Goal: Task Accomplishment & Management: Manage account settings

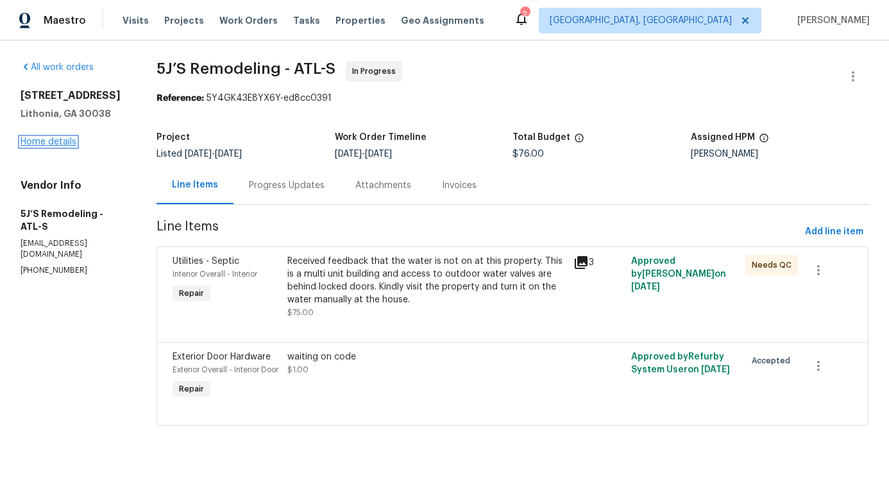
click at [47, 139] on link "Home details" at bounding box center [49, 141] width 56 height 9
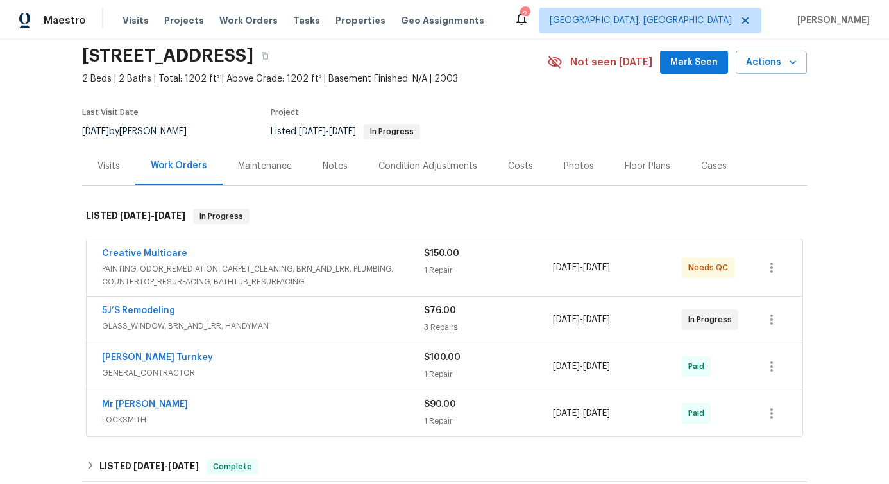
scroll to position [178, 0]
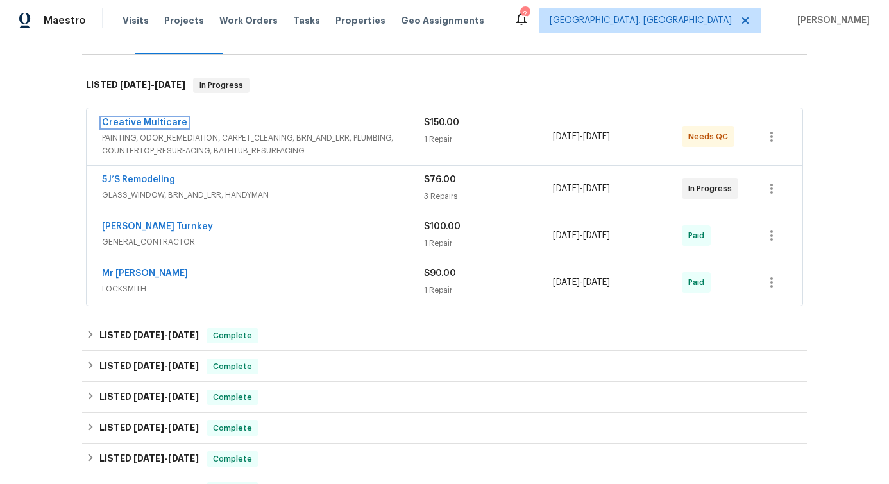
click at [133, 119] on link "Creative Multicare" at bounding box center [144, 122] width 85 height 9
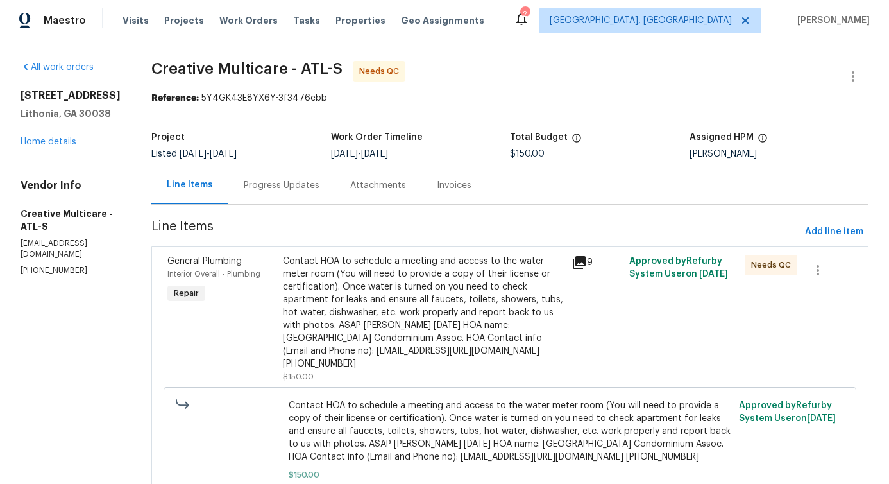
click at [317, 190] on div "Progress Updates" at bounding box center [282, 185] width 76 height 13
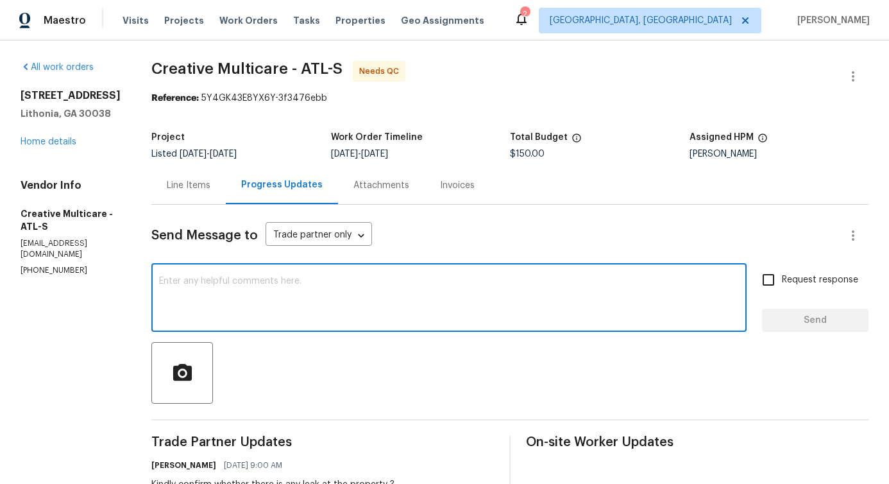
click at [376, 289] on textarea at bounding box center [449, 298] width 580 height 45
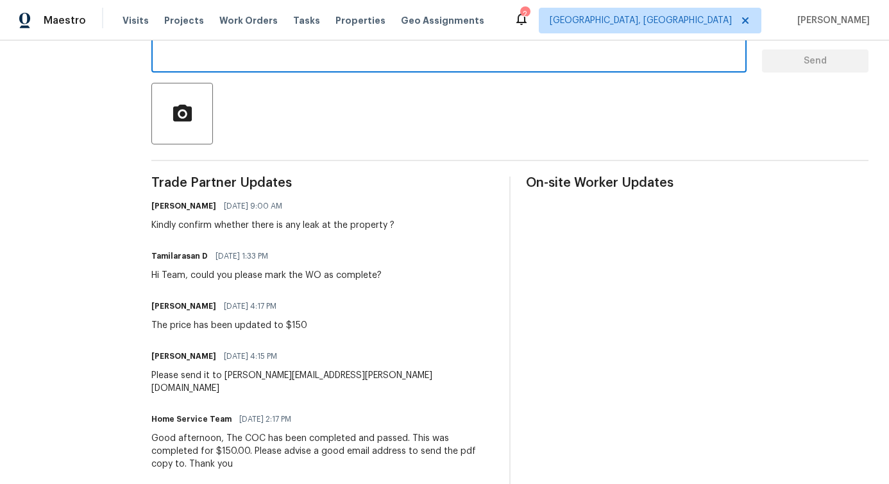
scroll to position [154, 0]
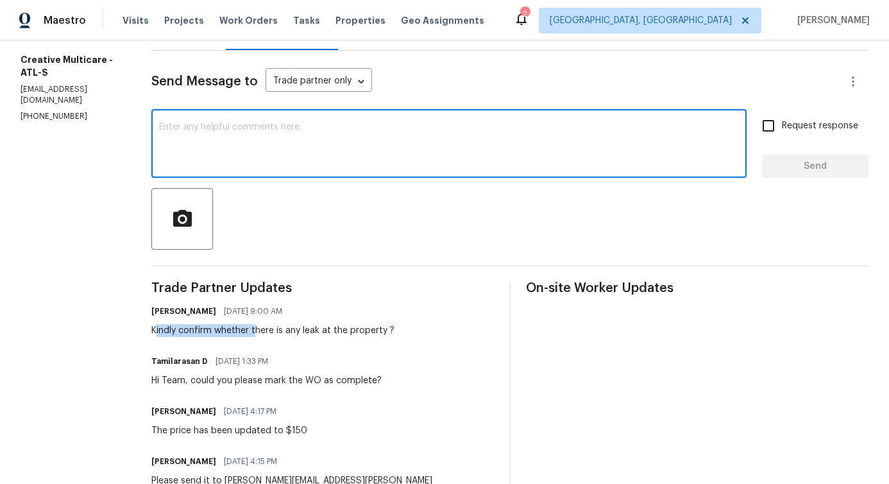
drag, startPoint x: 290, startPoint y: 335, endPoint x: 377, endPoint y: 336, distance: 87.2
click at [341, 335] on div "Kindly confirm whether there is any leak at the property ?" at bounding box center [272, 330] width 243 height 13
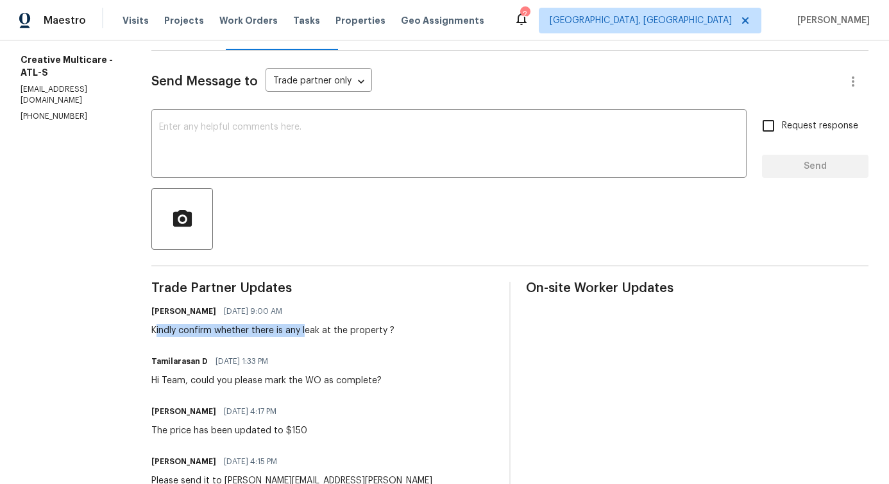
scroll to position [0, 0]
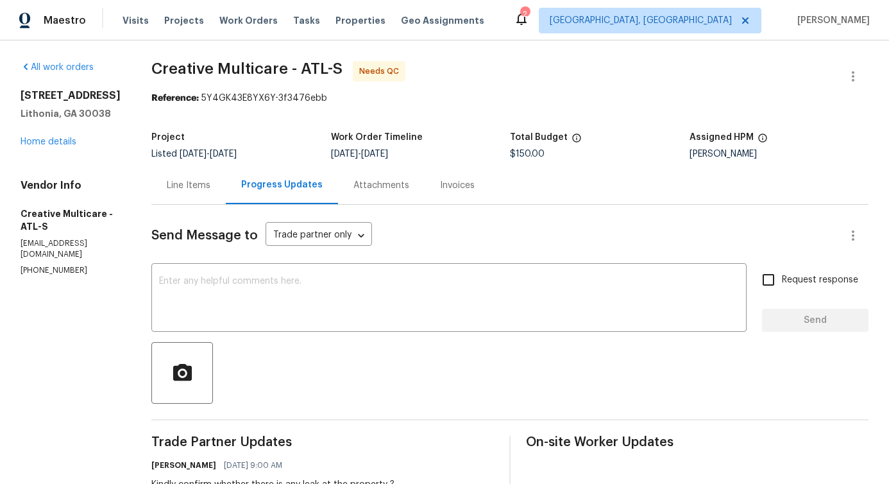
click at [46, 265] on p "[PHONE_NUMBER]" at bounding box center [71, 270] width 100 height 11
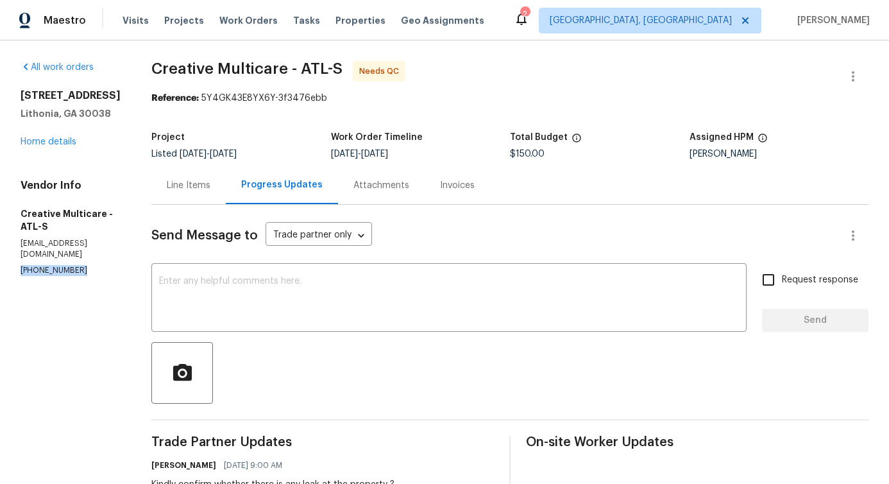
copy p "[PHONE_NUMBER]"
click at [100, 238] on p "[EMAIL_ADDRESS][DOMAIN_NAME]" at bounding box center [71, 249] width 100 height 22
click at [46, 265] on p "[PHONE_NUMBER]" at bounding box center [71, 270] width 100 height 11
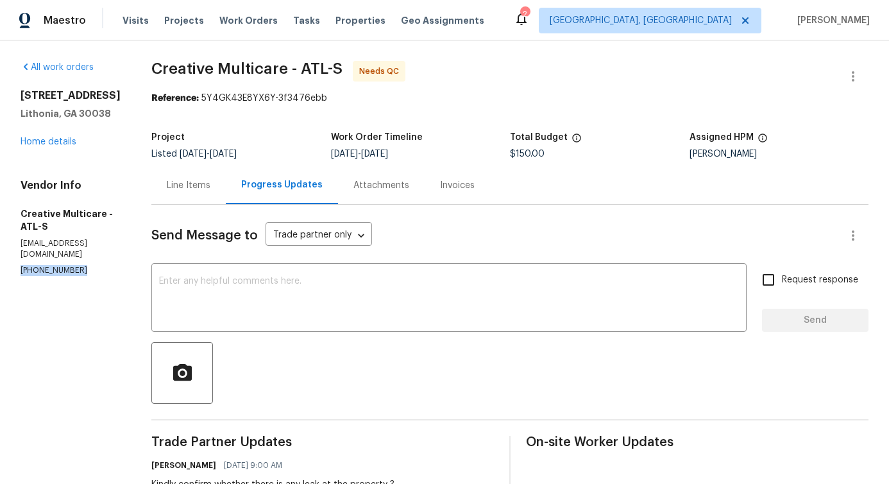
click at [46, 265] on p "[PHONE_NUMBER]" at bounding box center [71, 270] width 100 height 11
copy p "[PHONE_NUMBER]"
click at [384, 309] on textarea at bounding box center [449, 298] width 580 height 45
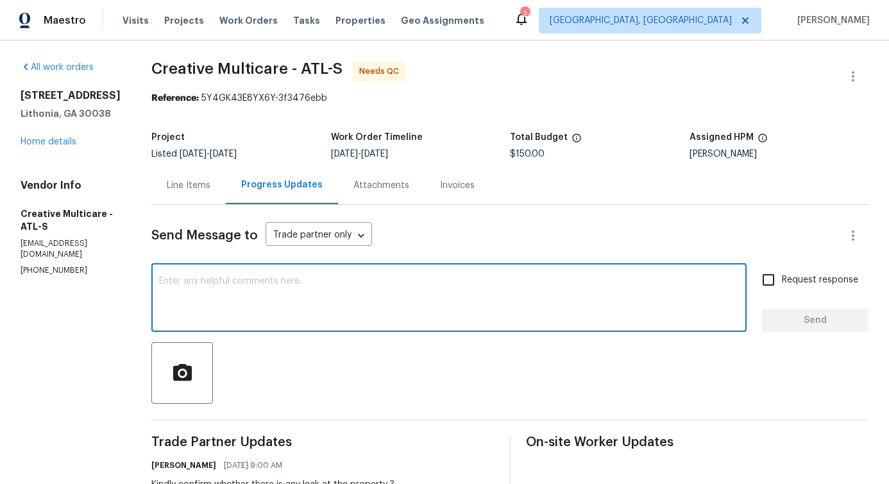
click at [224, 300] on textarea at bounding box center [449, 298] width 580 height 45
click at [224, 196] on div "Line Items" at bounding box center [188, 185] width 74 height 38
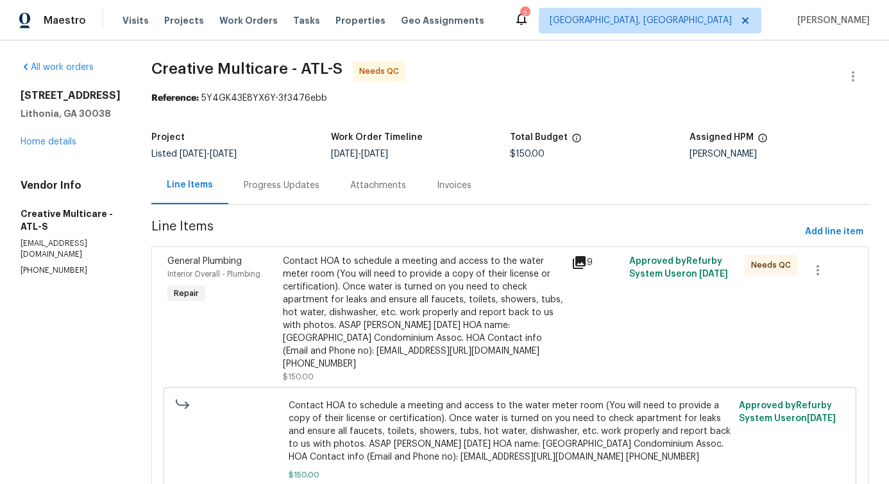
click at [310, 189] on div "Progress Updates" at bounding box center [282, 185] width 76 height 13
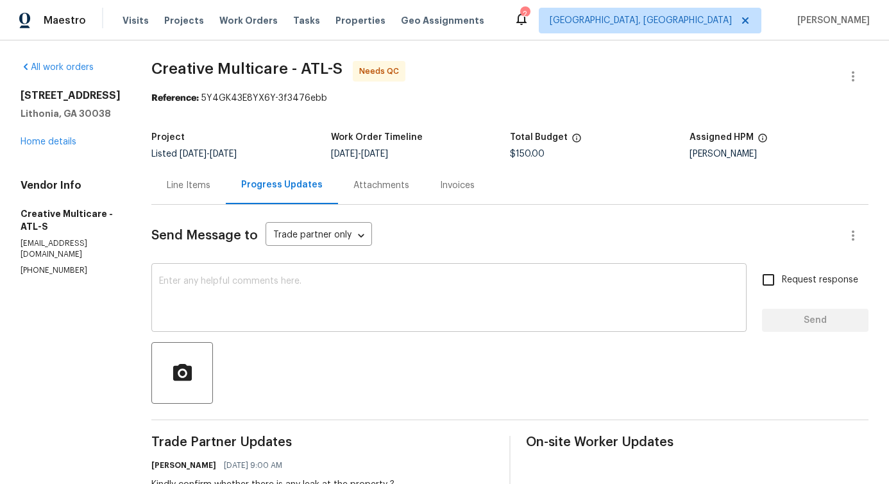
click at [331, 303] on textarea at bounding box center [449, 298] width 580 height 45
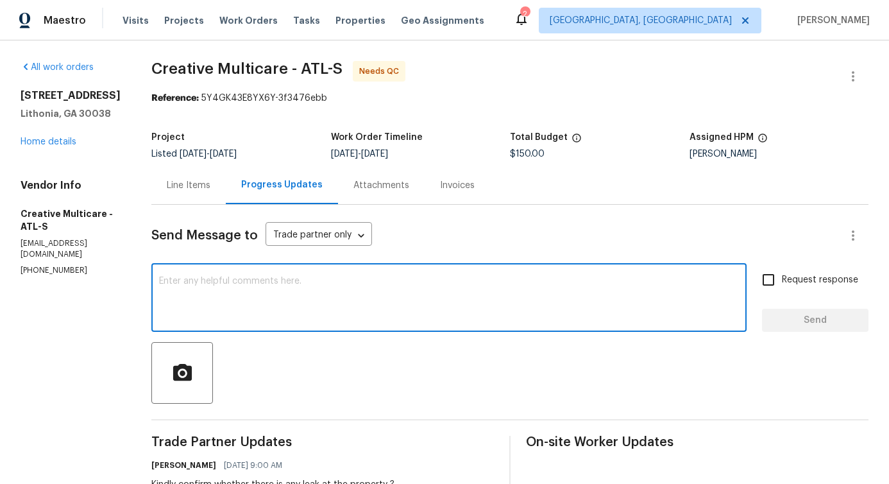
scroll to position [144, 0]
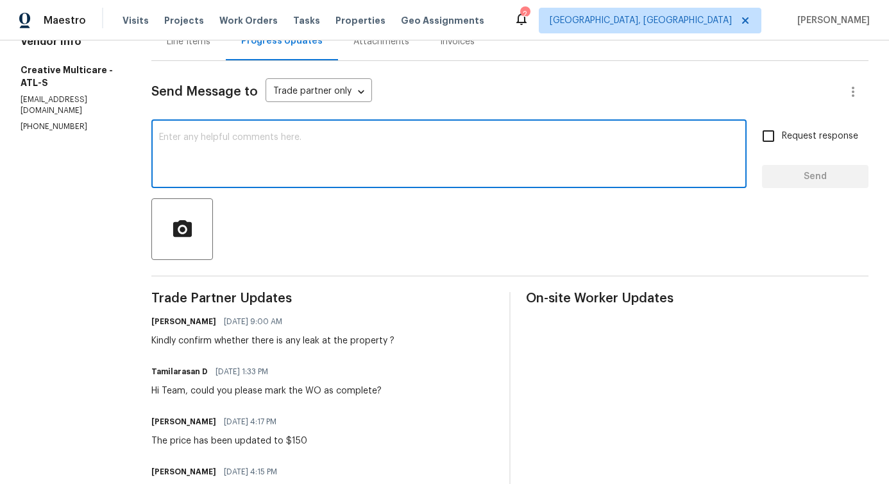
click at [226, 55] on div "Line Items" at bounding box center [188, 41] width 74 height 38
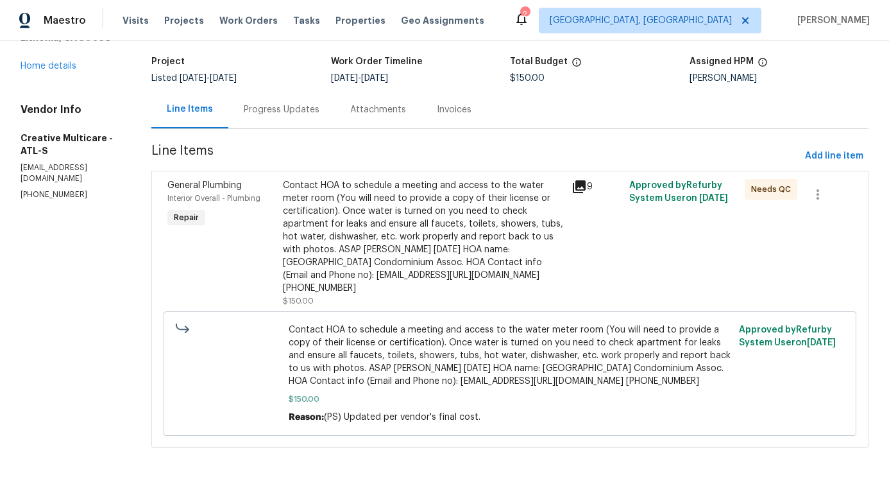
scroll to position [73, 0]
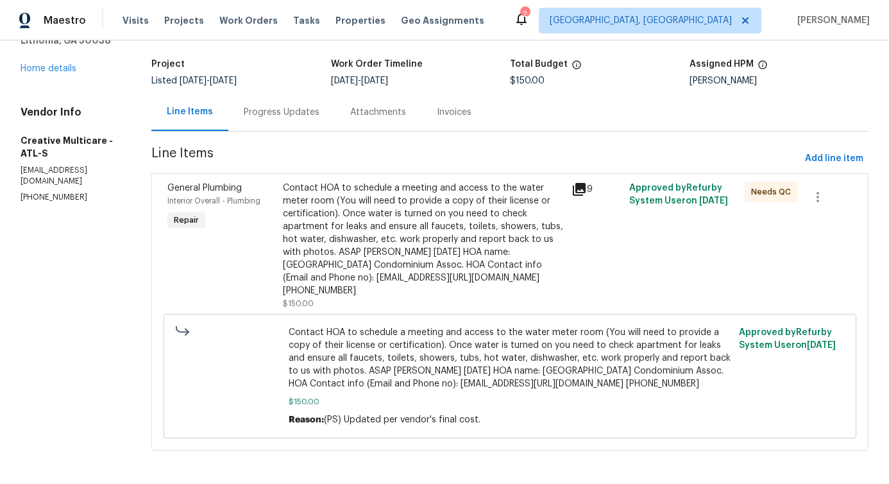
click at [443, 251] on div "Contact HOA to schedule a meeting and access to the water meter room (You will …" at bounding box center [423, 239] width 281 height 115
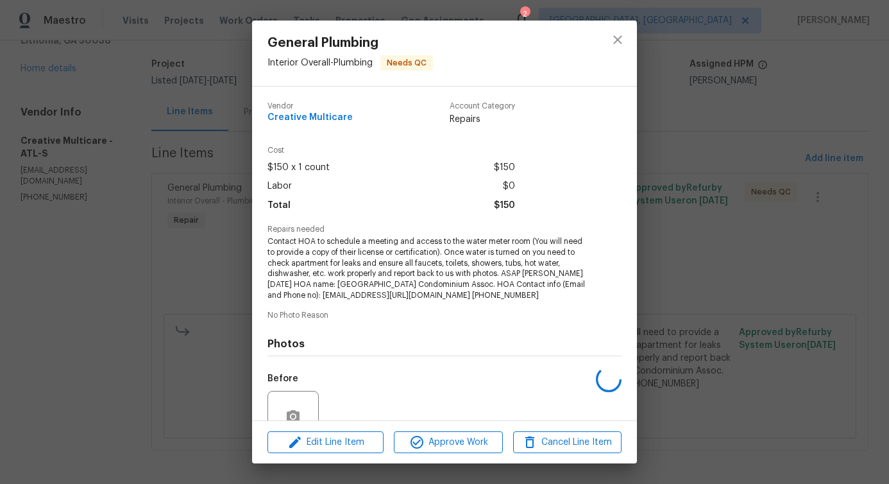
scroll to position [117, 0]
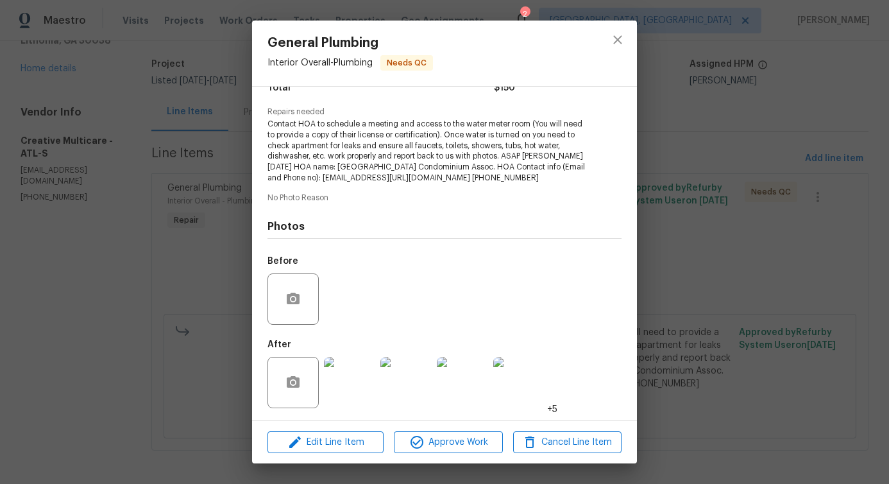
click at [347, 377] on img at bounding box center [349, 382] width 51 height 51
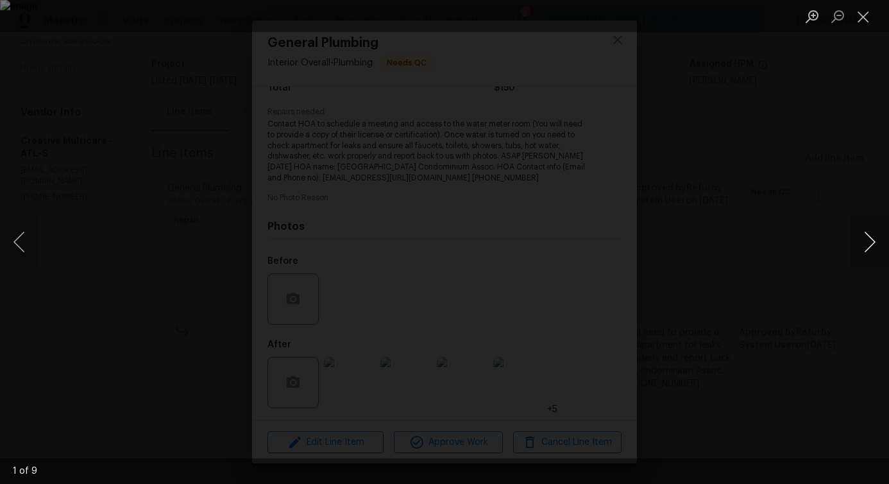
click at [869, 248] on button "Next image" at bounding box center [869, 241] width 38 height 51
click at [862, 253] on button "Next image" at bounding box center [869, 241] width 38 height 51
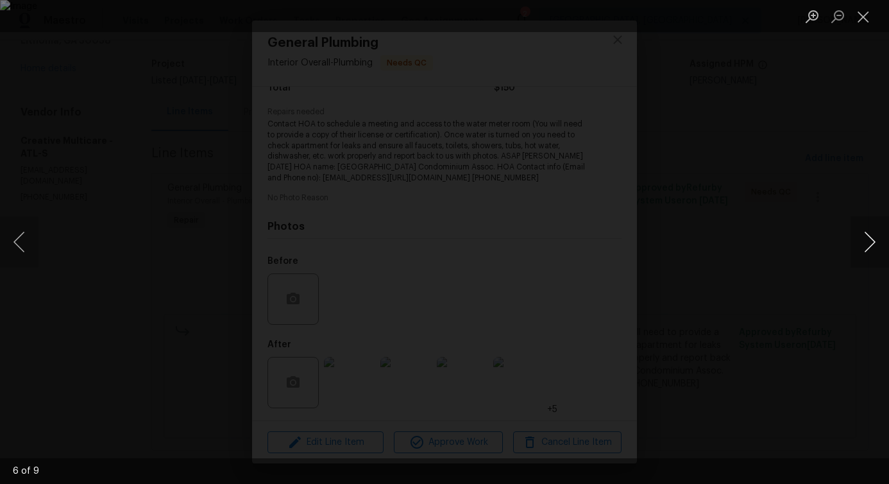
click at [862, 253] on button "Next image" at bounding box center [869, 241] width 38 height 51
click at [859, 25] on button "Close lightbox" at bounding box center [863, 16] width 26 height 22
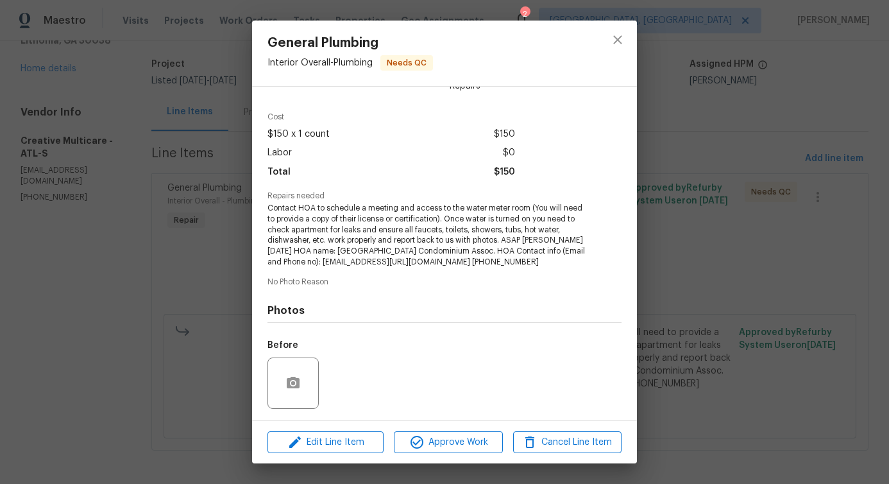
scroll to position [0, 0]
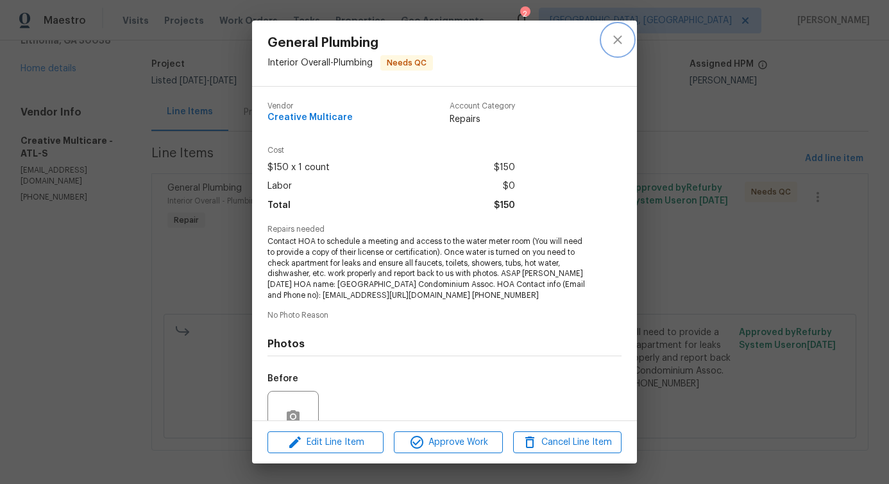
click at [627, 38] on button "close" at bounding box center [617, 39] width 31 height 31
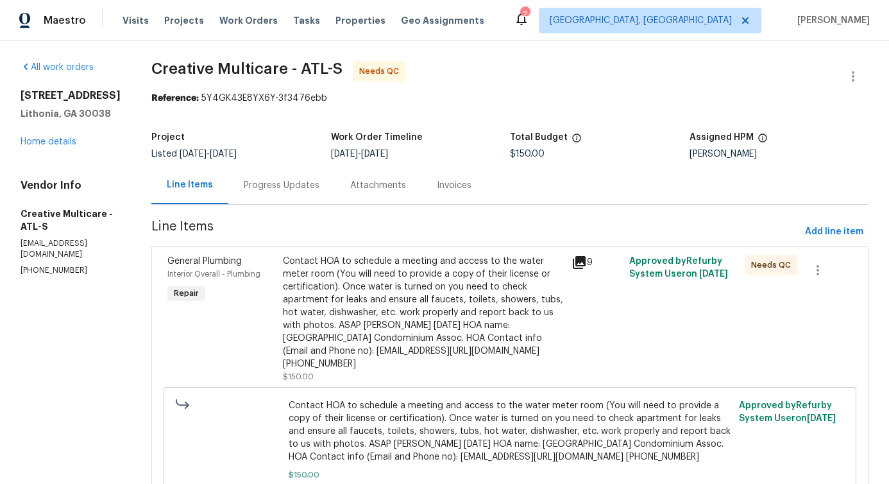
click at [335, 195] on div "Progress Updates" at bounding box center [281, 185] width 106 height 38
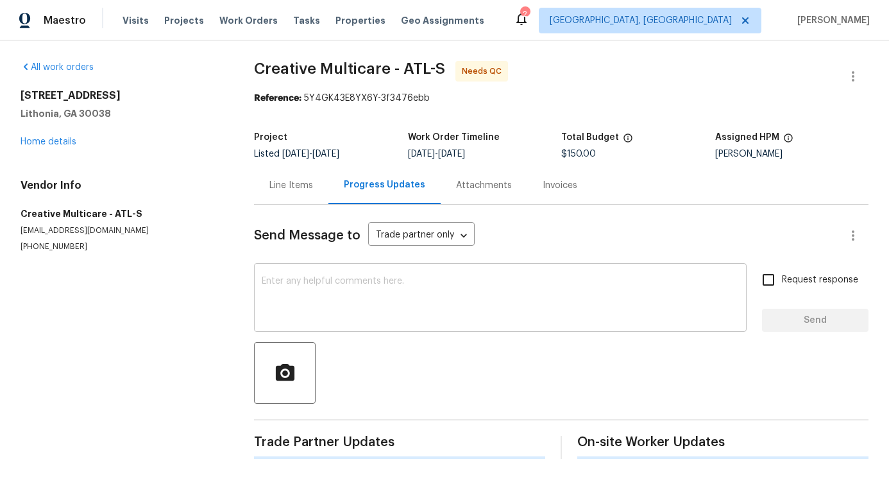
click at [337, 276] on textarea at bounding box center [500, 298] width 477 height 45
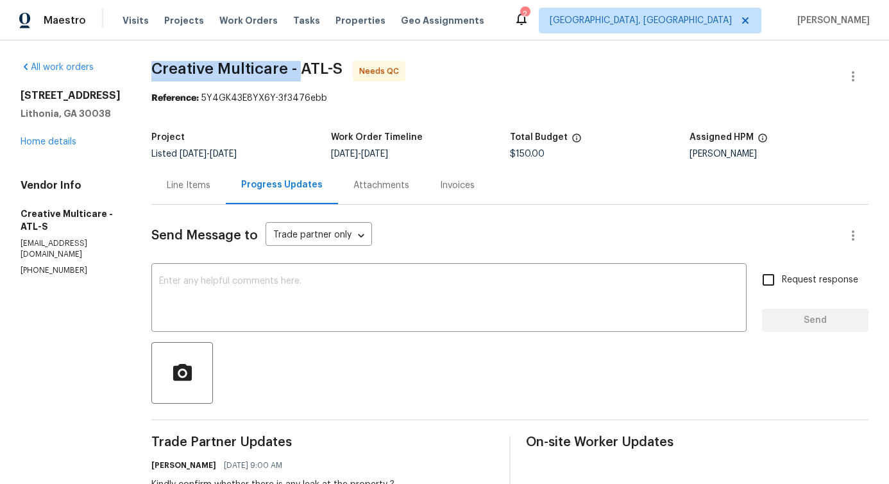
drag, startPoint x: 180, startPoint y: 65, endPoint x: 333, endPoint y: 71, distance: 152.8
drag, startPoint x: 336, startPoint y: 67, endPoint x: 373, endPoint y: 67, distance: 36.6
click at [342, 67] on span "Creative Multicare - ATL-S" at bounding box center [246, 68] width 191 height 15
click at [278, 299] on textarea at bounding box center [449, 298] width 580 height 45
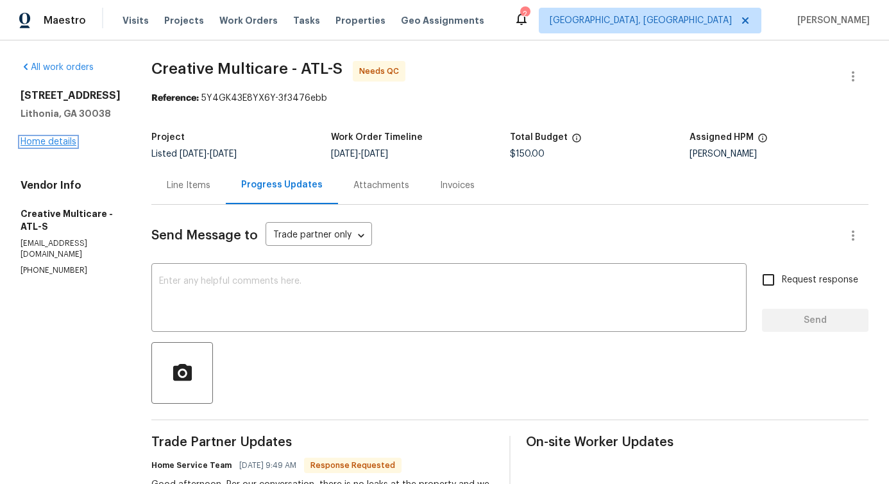
click at [44, 140] on link "Home details" at bounding box center [49, 141] width 56 height 9
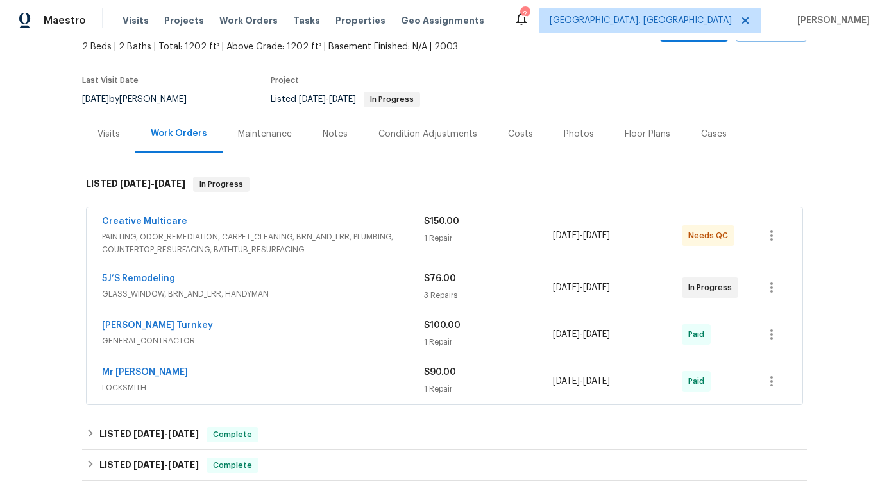
scroll to position [99, 0]
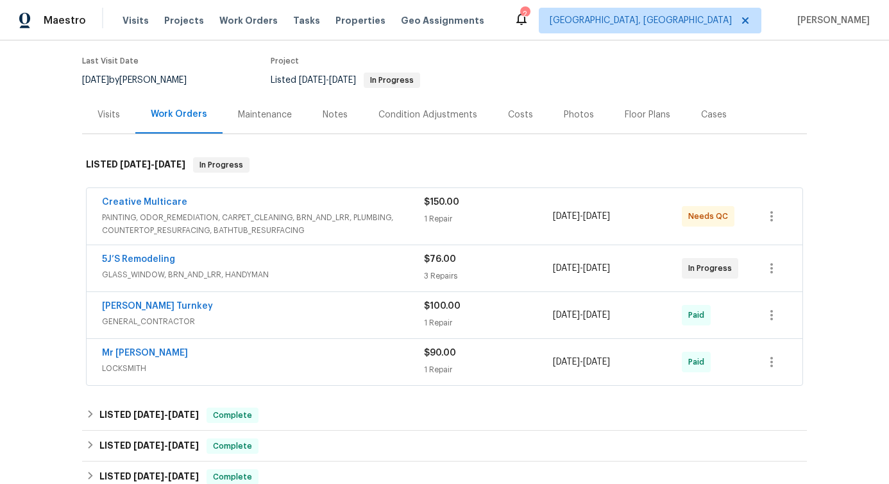
click at [267, 259] on div "5J’S Remodeling" at bounding box center [263, 260] width 322 height 15
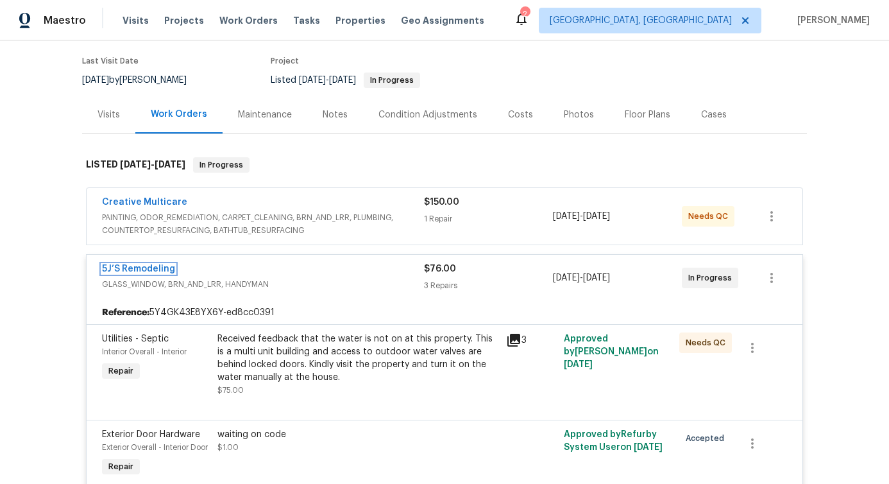
click at [139, 268] on link "5J’S Remodeling" at bounding box center [138, 268] width 73 height 9
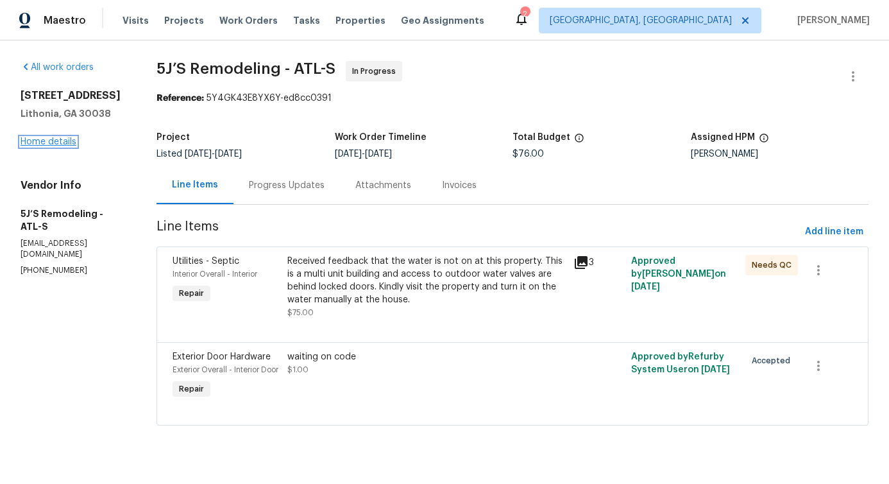
click at [51, 143] on link "Home details" at bounding box center [49, 141] width 56 height 9
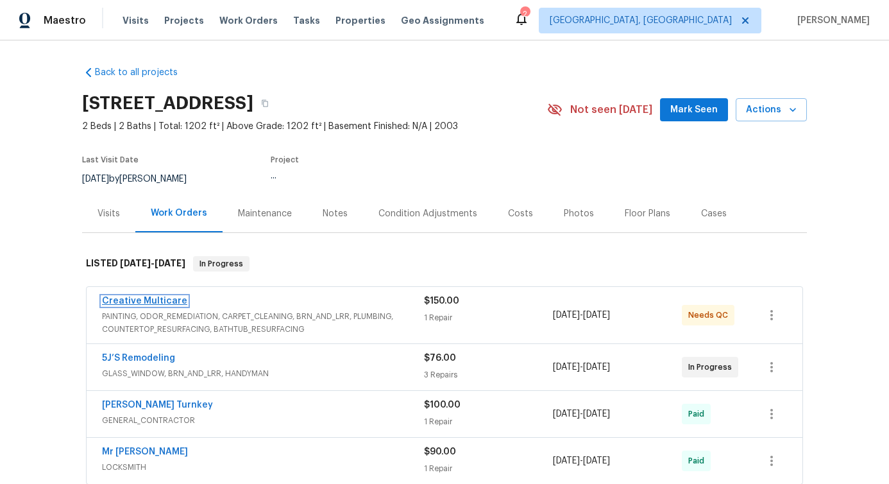
click at [137, 299] on link "Creative Multicare" at bounding box center [144, 300] width 85 height 9
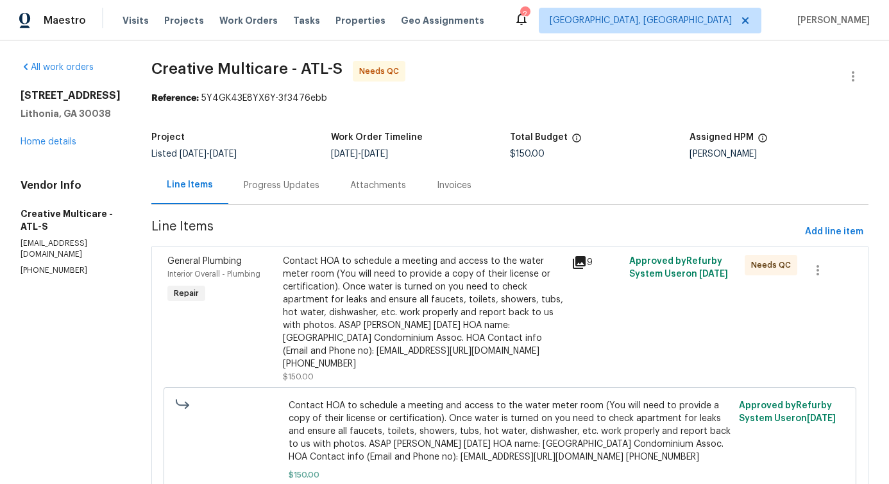
click at [319, 180] on div "Progress Updates" at bounding box center [282, 185] width 76 height 13
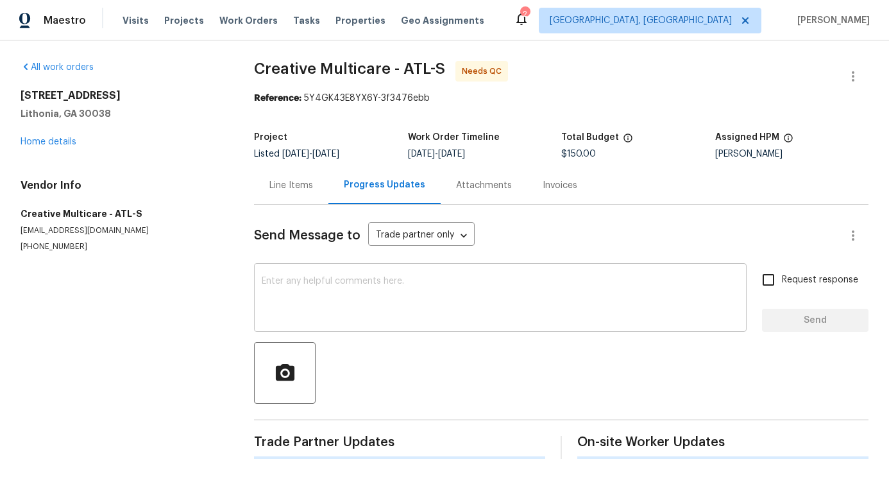
click at [331, 272] on div "x ​" at bounding box center [500, 298] width 493 height 65
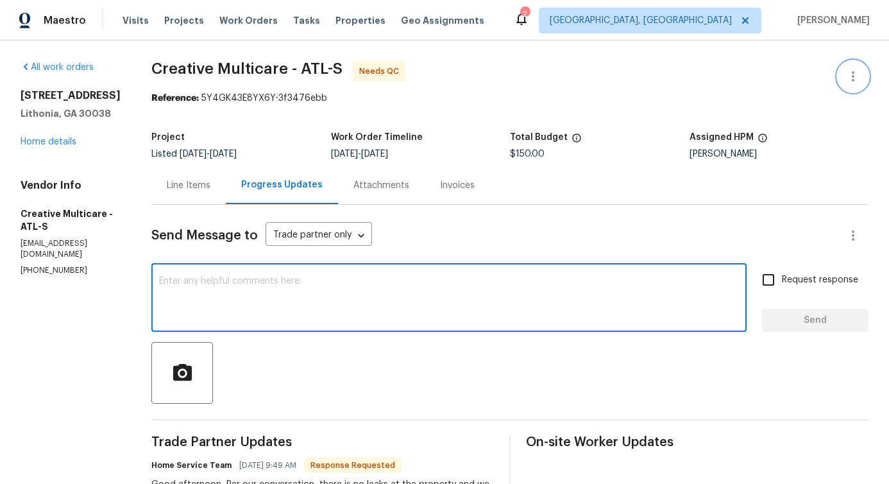
click at [845, 69] on icon "button" at bounding box center [852, 76] width 15 height 15
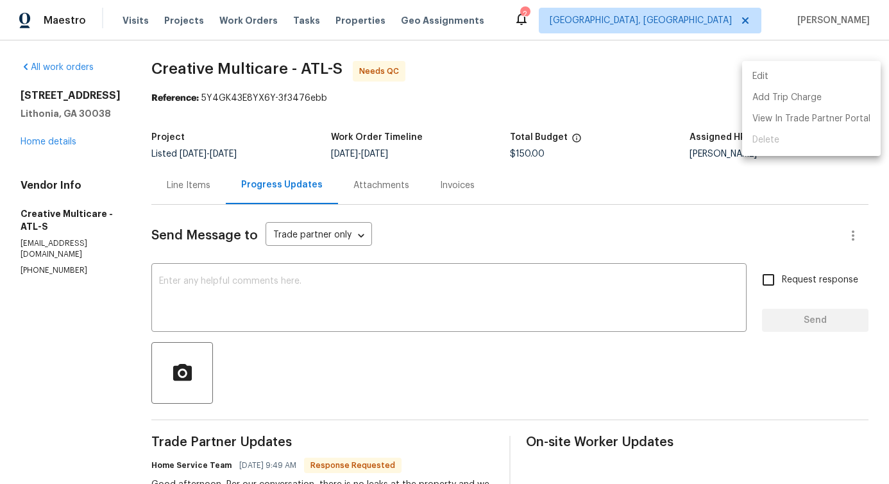
click at [773, 68] on li "Edit" at bounding box center [811, 76] width 139 height 21
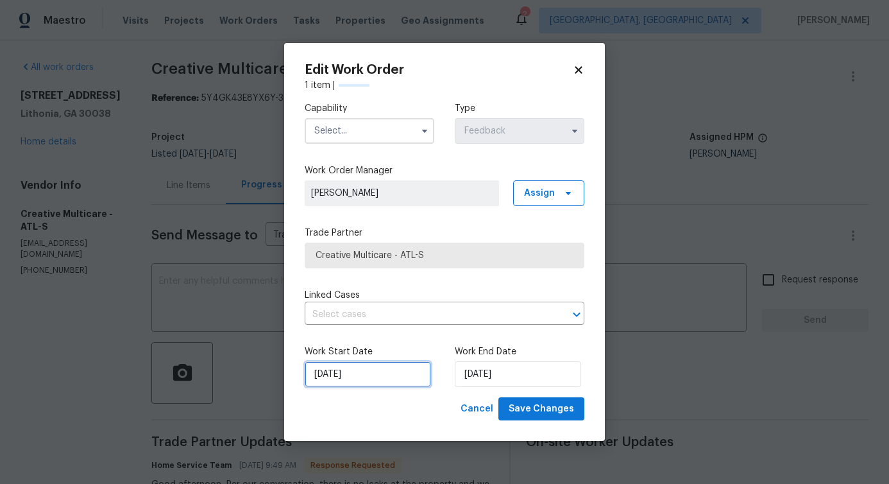
click at [348, 376] on input "[DATE]" at bounding box center [368, 374] width 126 height 26
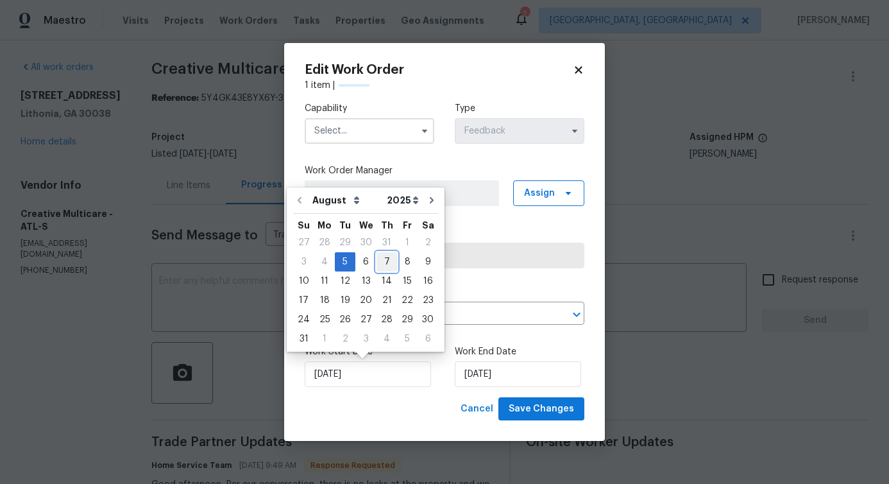
click at [388, 255] on div "7" at bounding box center [386, 262] width 21 height 18
type input "[DATE]"
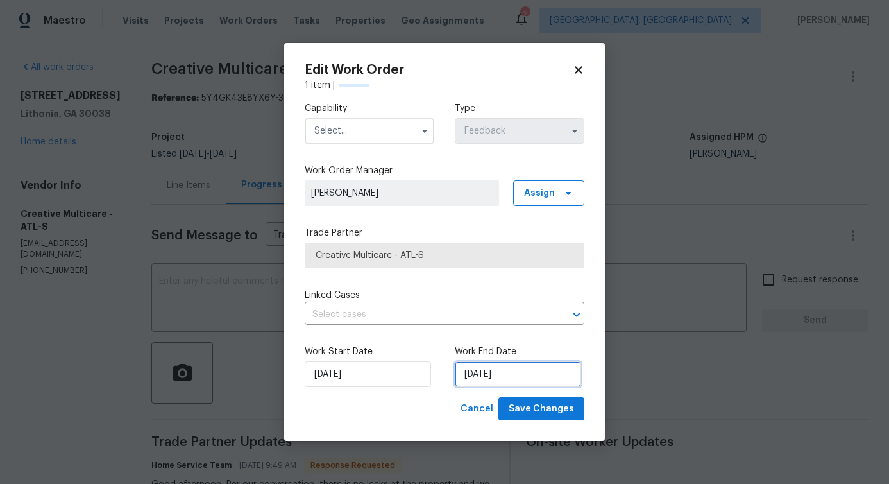
click at [482, 365] on input "[DATE]" at bounding box center [518, 374] width 126 height 26
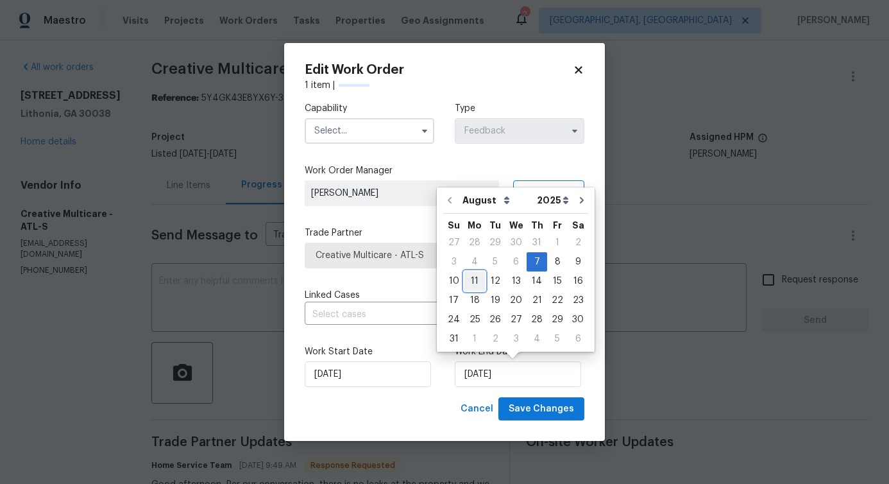
click at [469, 283] on div "11" at bounding box center [474, 281] width 21 height 18
type input "[DATE]"
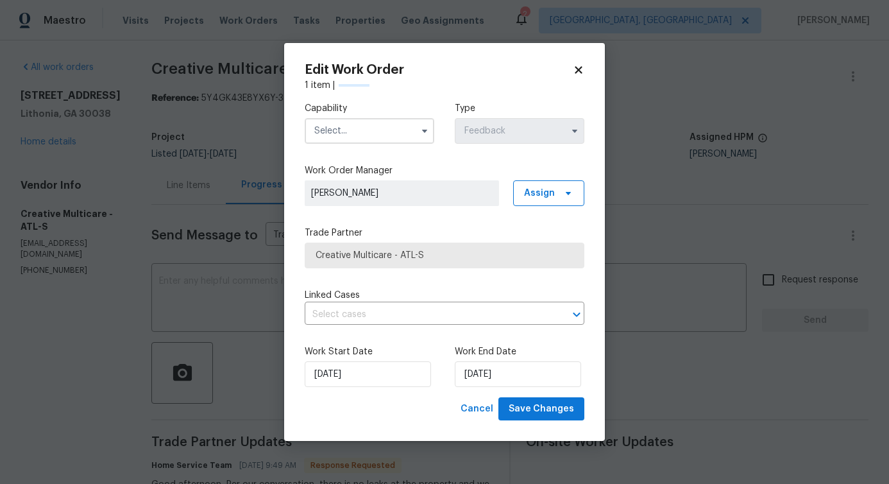
click at [370, 123] on input "text" at bounding box center [370, 131] width 130 height 26
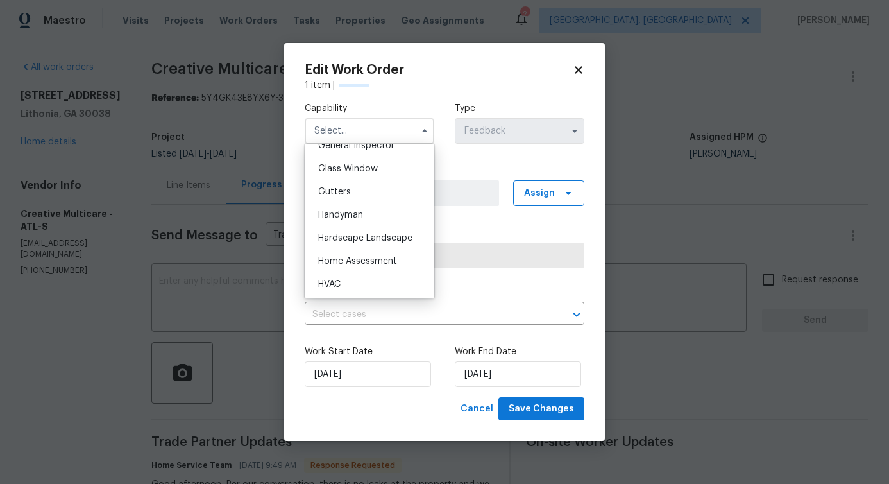
scroll to position [650, 0]
click at [369, 226] on div "Handyman" at bounding box center [369, 214] width 123 height 23
type input "Handyman"
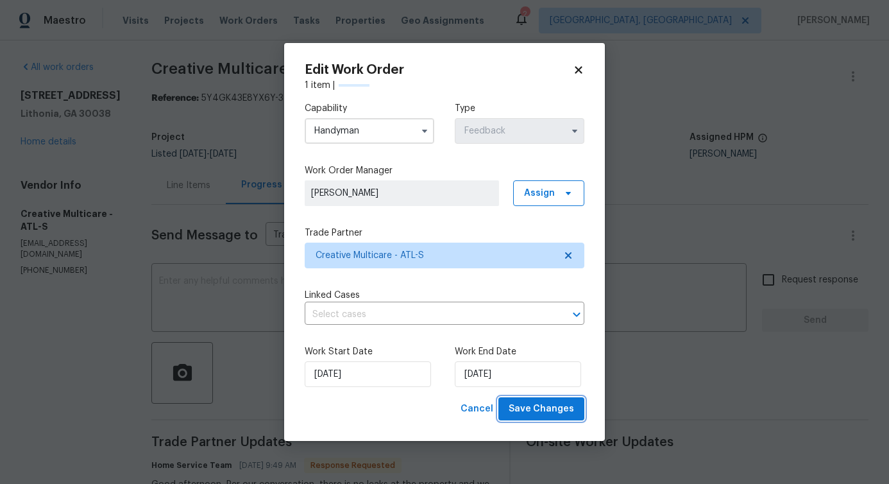
click at [534, 416] on button "Save Changes" at bounding box center [541, 409] width 86 height 24
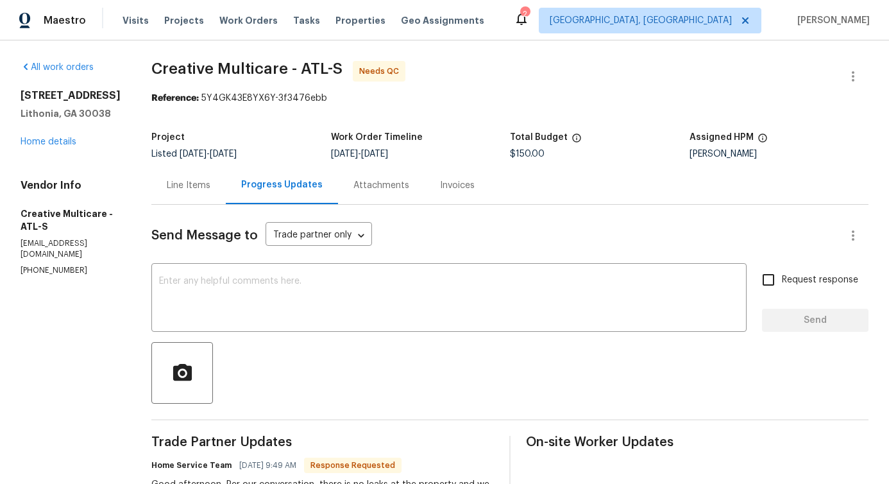
click at [157, 429] on body "Maestro Visits Projects Work Orders Tasks Properties Geo Assignments 2 [GEOGRAP…" at bounding box center [444, 242] width 889 height 484
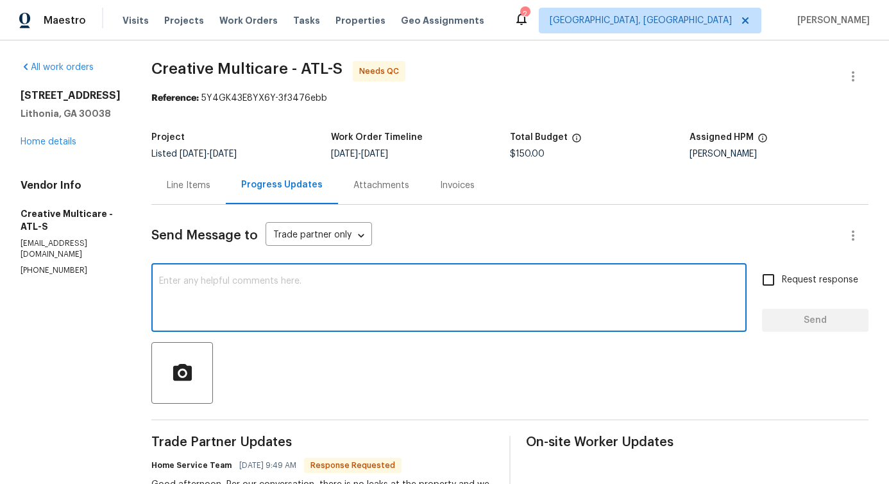
click at [321, 312] on textarea at bounding box center [449, 298] width 580 height 45
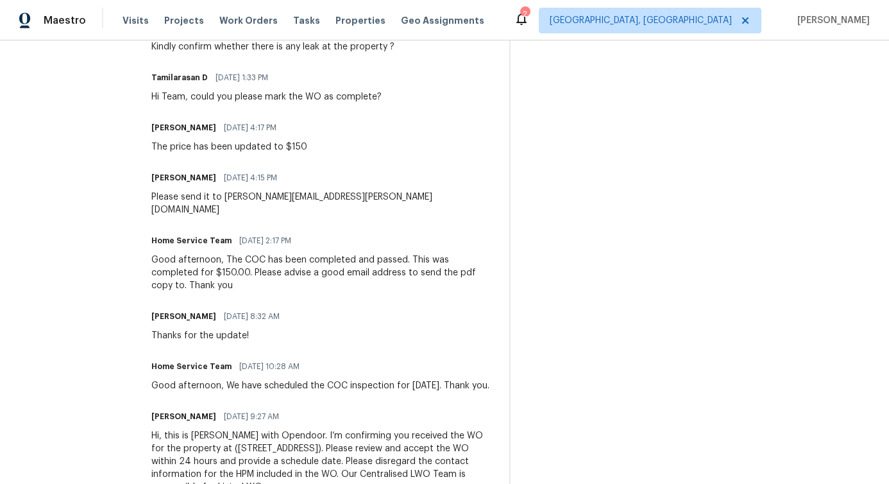
scroll to position [491, 0]
